Goal: Task Accomplishment & Management: Complete application form

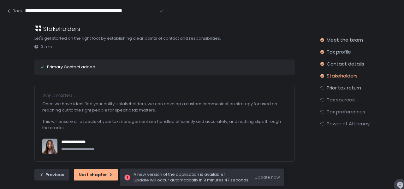
scroll to position [22, 0]
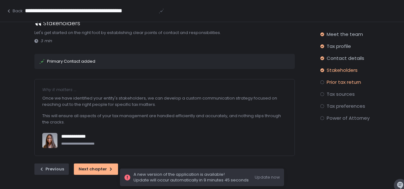
click at [333, 80] on span "Prior tax return" at bounding box center [344, 82] width 34 height 6
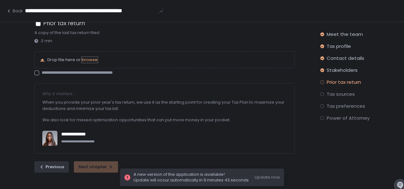
click at [82, 62] on span "browse" at bounding box center [90, 60] width 16 height 6
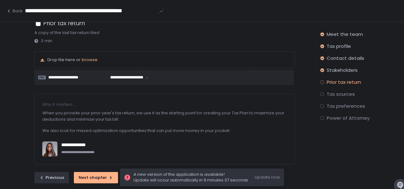
scroll to position [29, 0]
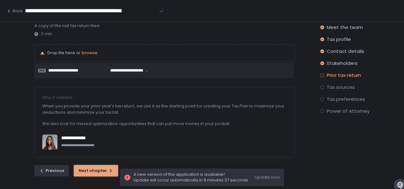
click at [86, 170] on div "Next chapter" at bounding box center [96, 171] width 35 height 6
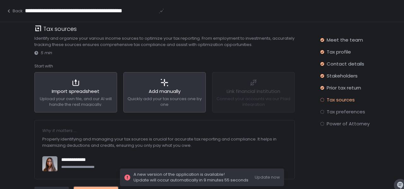
scroll to position [15, 0]
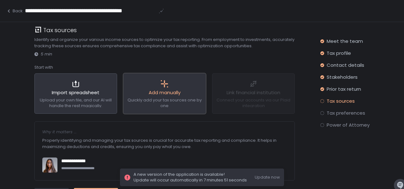
click at [185, 105] on div "Quickly add your tax sources one by one" at bounding box center [165, 103] width 78 height 10
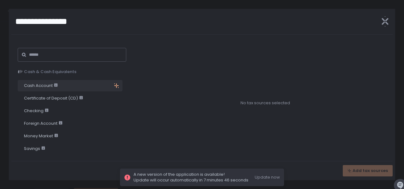
click at [42, 85] on span "Cash Account" at bounding box center [41, 86] width 34 height 6
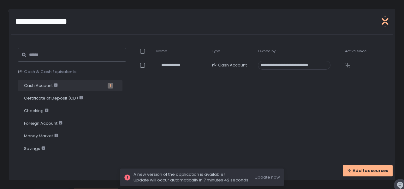
click at [384, 22] on icon "button" at bounding box center [385, 21] width 7 height 13
